Goal: Information Seeking & Learning: Learn about a topic

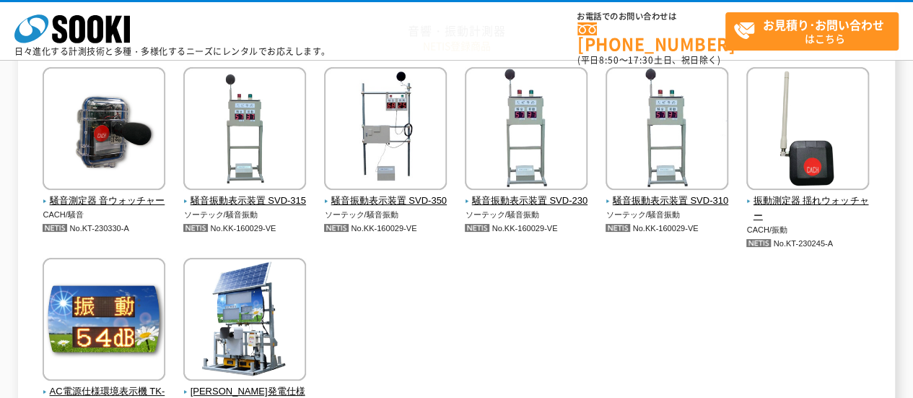
scroll to position [217, 0]
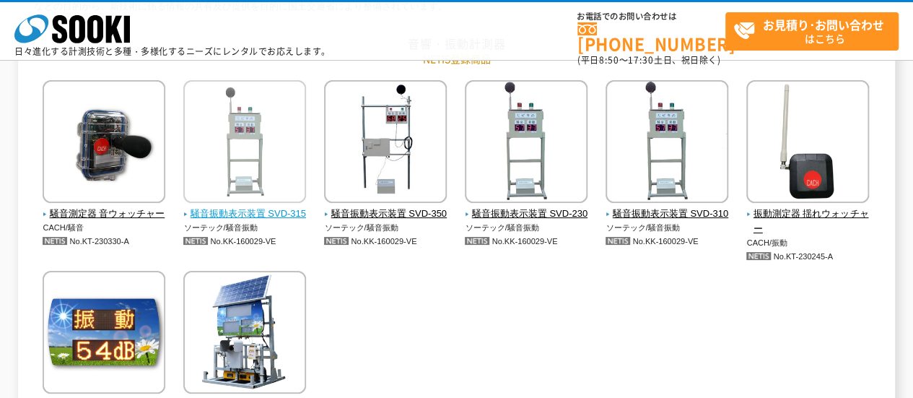
click at [208, 217] on span "騒音振動表示装置 SVD-315" at bounding box center [244, 213] width 123 height 15
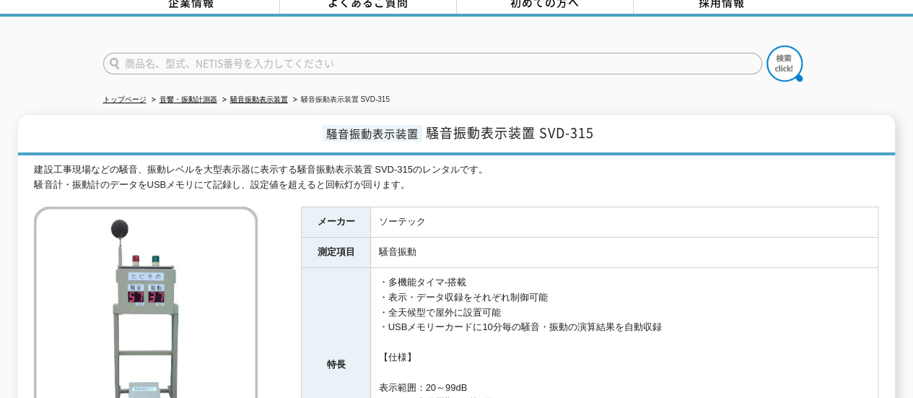
scroll to position [144, 0]
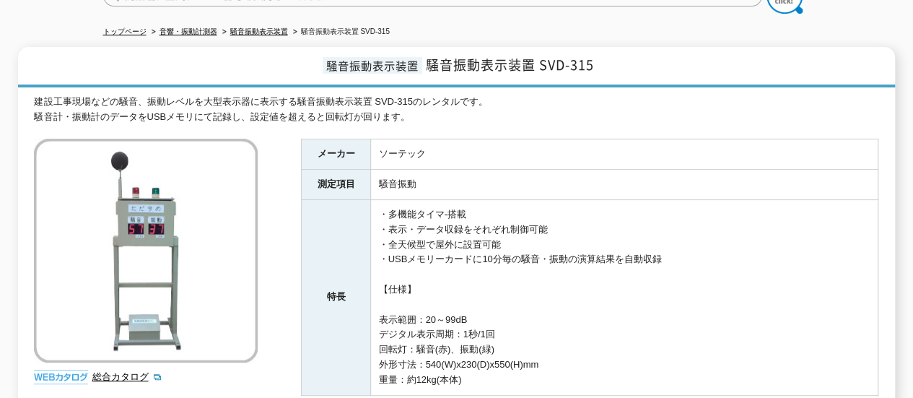
drag, startPoint x: 173, startPoint y: 27, endPoint x: 578, endPoint y: 34, distance: 404.3
click at [578, 34] on ul "トップページ 音響・振動計測器 騒音振動表示装置 騒音振動表示装置 SVD-315" at bounding box center [456, 32] width 707 height 30
